Goal: Information Seeking & Learning: Compare options

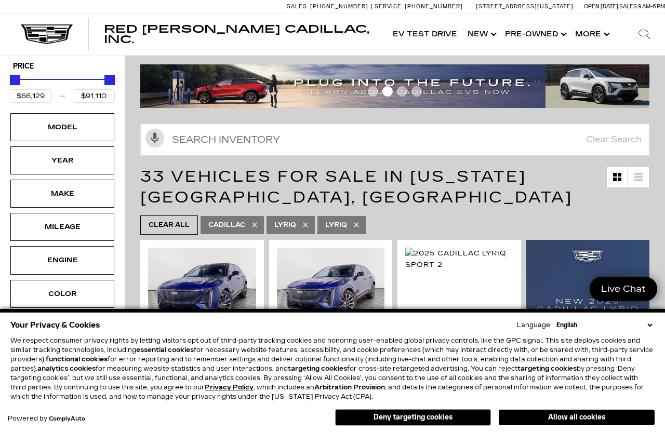
scroll to position [21, 0]
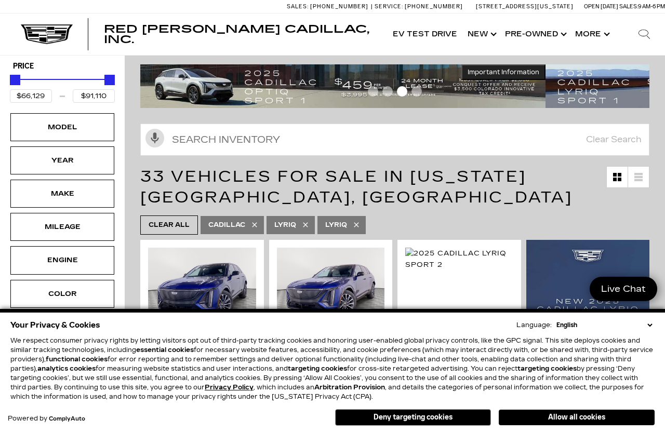
click at [52, 131] on div "Model" at bounding box center [62, 127] width 52 height 11
click at [55, 133] on div "Model" at bounding box center [62, 127] width 52 height 11
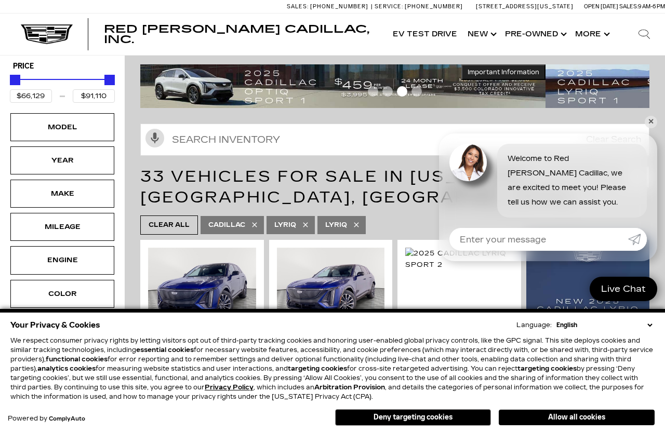
click at [57, 133] on div "Model" at bounding box center [62, 127] width 52 height 11
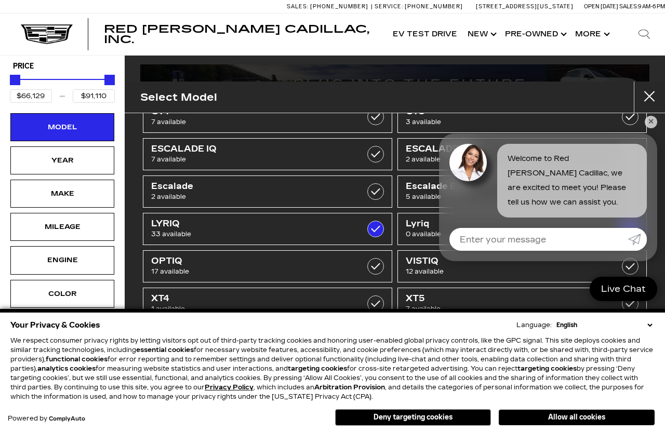
scroll to position [31, 0]
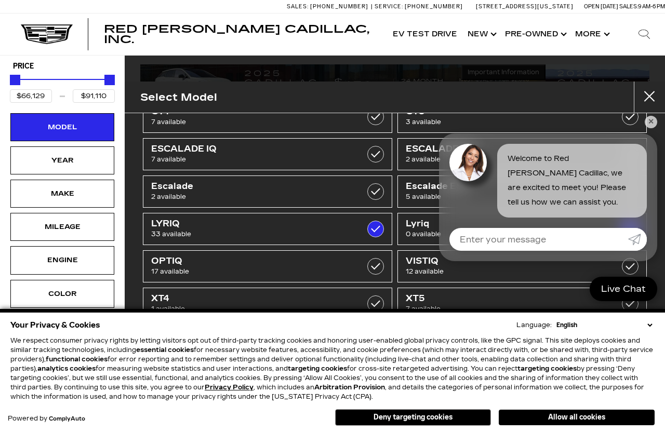
click at [418, 298] on span "XT5" at bounding box center [505, 299] width 198 height 10
type input "$56,631"
checkbox input "true"
click at [415, 304] on span "7 available" at bounding box center [505, 309] width 198 height 10
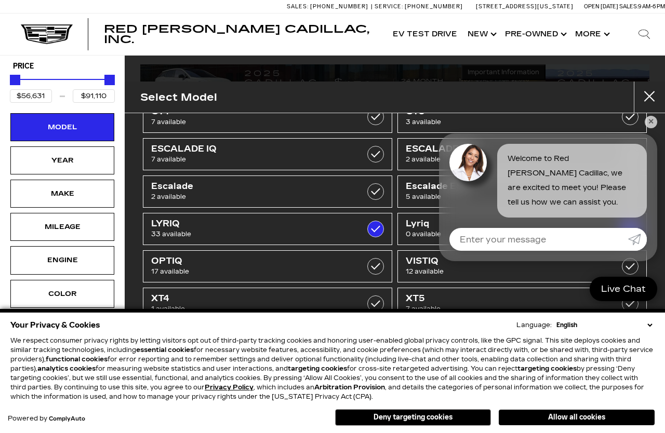
type input "$66,129"
checkbox input "false"
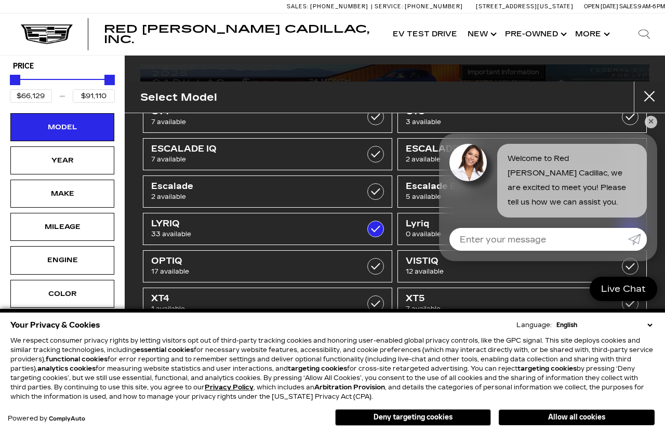
scroll to position [25, 0]
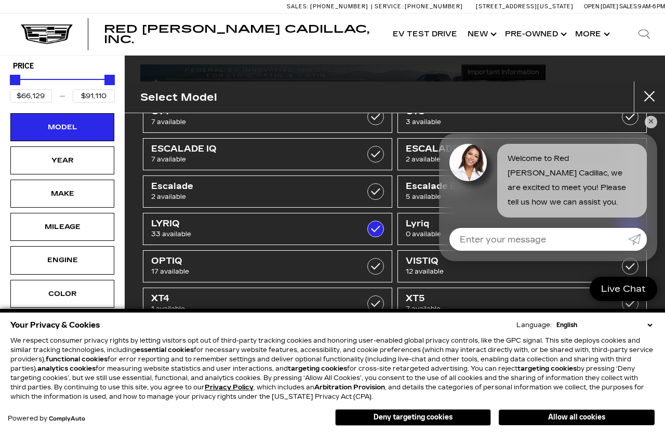
click at [373, 414] on button "Deny targeting cookies" at bounding box center [413, 417] width 156 height 17
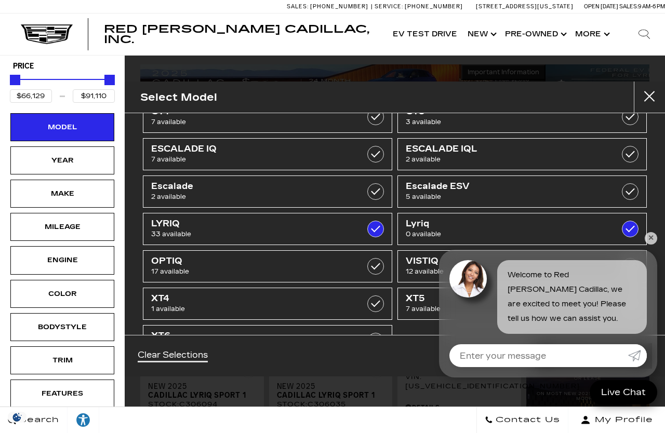
click at [657, 244] on div "CT4 7 available CT5 3 available ESCALADE IQ 7 available ESCALADE IQL 2 availabl…" at bounding box center [395, 224] width 540 height 222
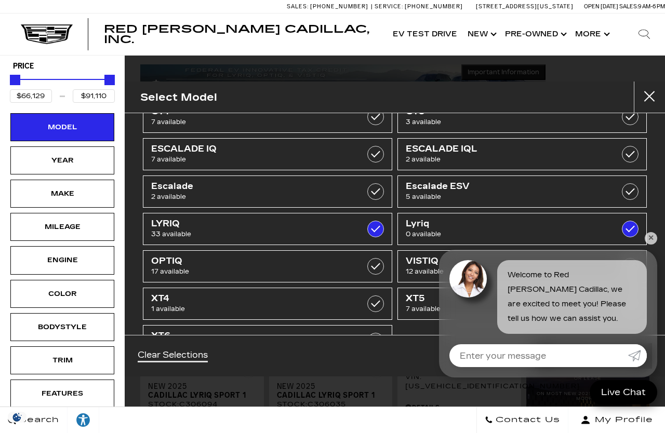
click at [657, 241] on div "CT4 7 available CT5 3 available ESCALADE IQ 7 available ESCALADE IQL 2 availabl…" at bounding box center [395, 224] width 540 height 222
click at [656, 237] on link "✕" at bounding box center [651, 238] width 12 height 12
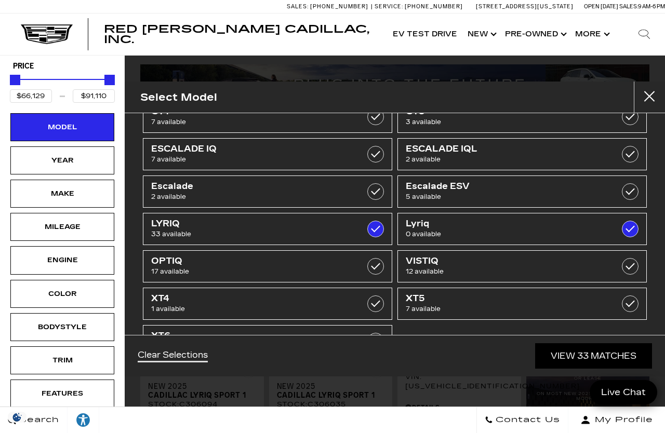
click at [446, 294] on span "XT5" at bounding box center [505, 299] width 198 height 10
type input "$56,631"
checkbox input "true"
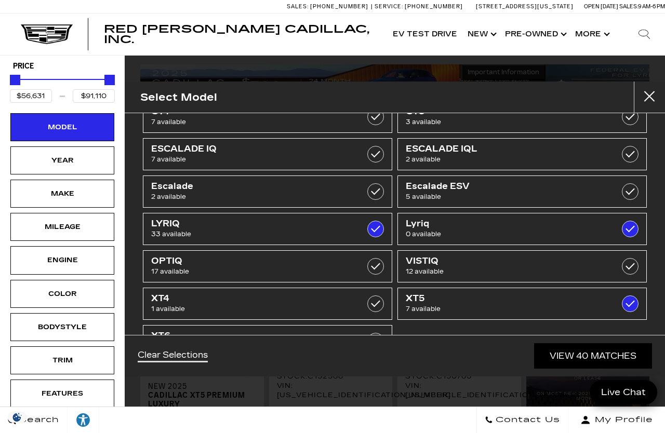
click at [416, 304] on span "7 available" at bounding box center [505, 309] width 198 height 10
type input "$66,129"
checkbox input "false"
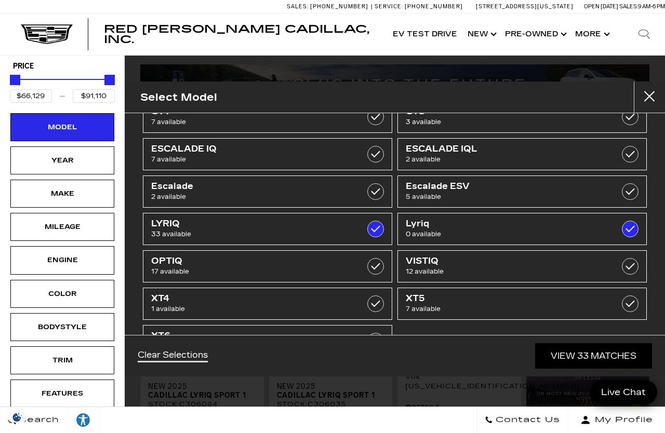
click at [36, 164] on div "Year" at bounding box center [62, 161] width 104 height 28
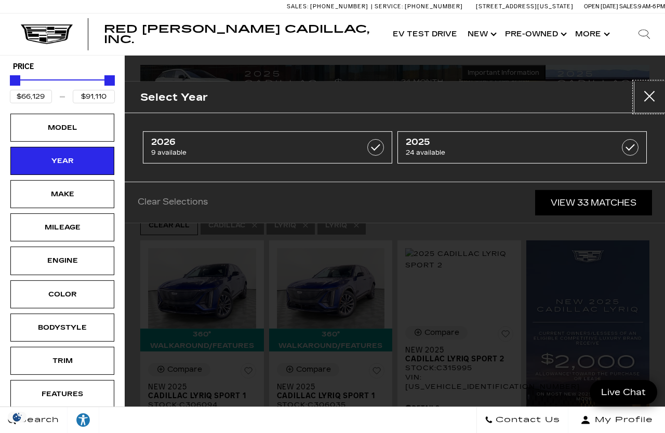
scroll to position [21, 0]
